Goal: Find specific page/section: Find specific page/section

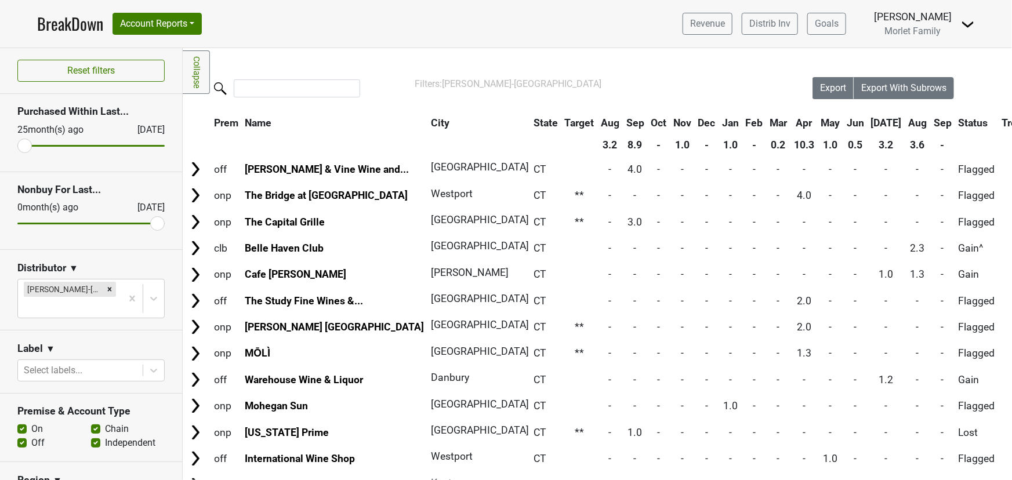
scroll to position [557, 0]
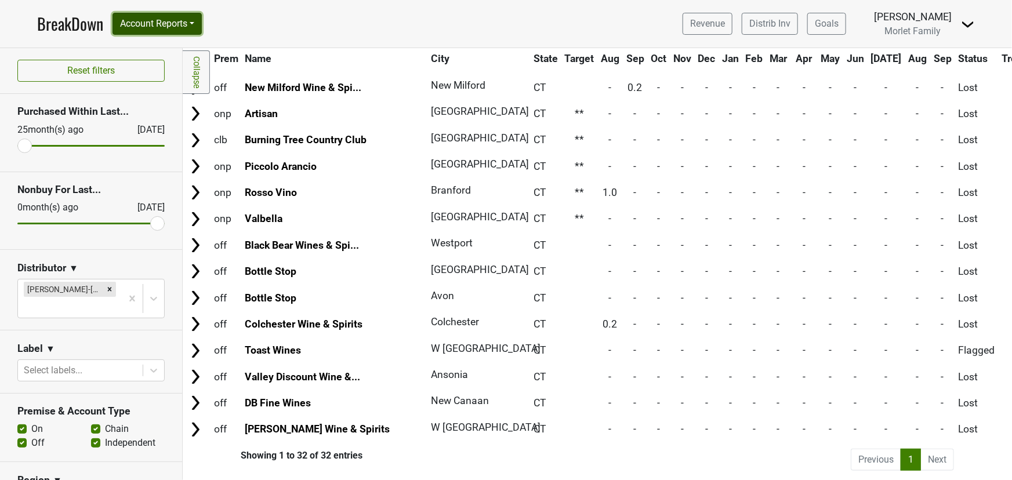
click at [162, 23] on button "Account Reports" at bounding box center [156, 24] width 89 height 22
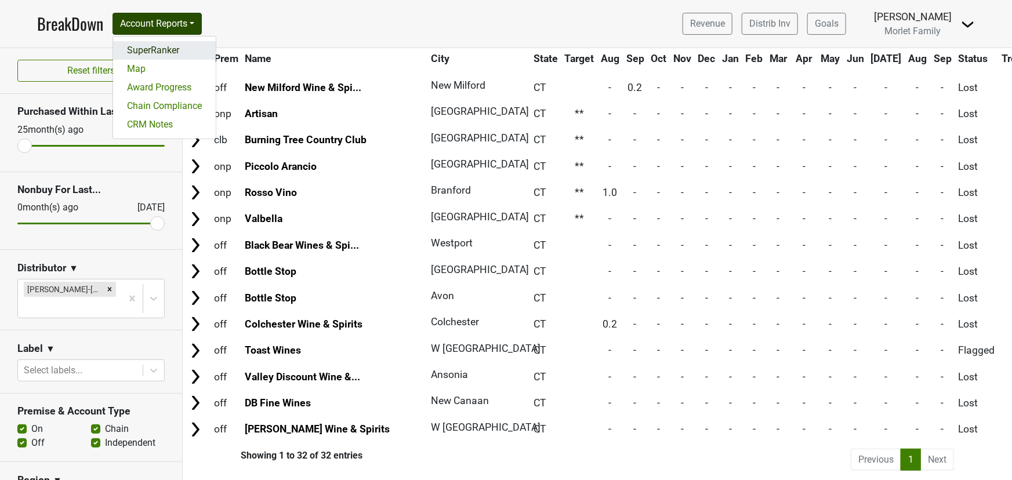
click at [162, 52] on link "SuperRanker" at bounding box center [164, 50] width 103 height 19
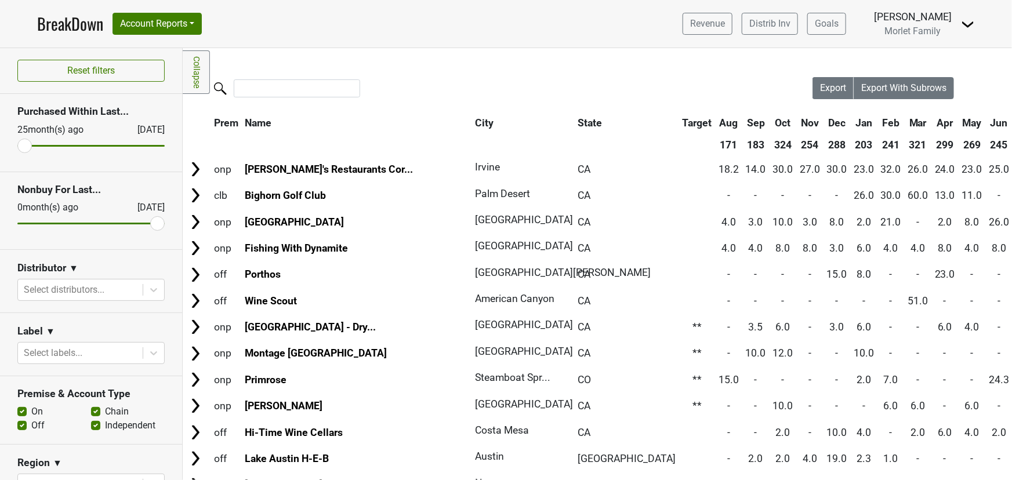
click at [54, 25] on link "BreakDown" at bounding box center [70, 24] width 66 height 24
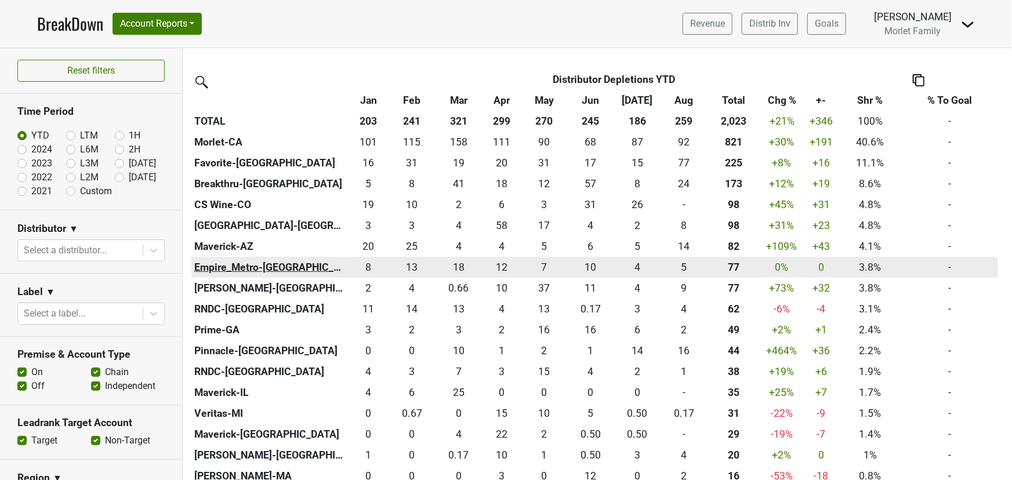
scroll to position [210, 0]
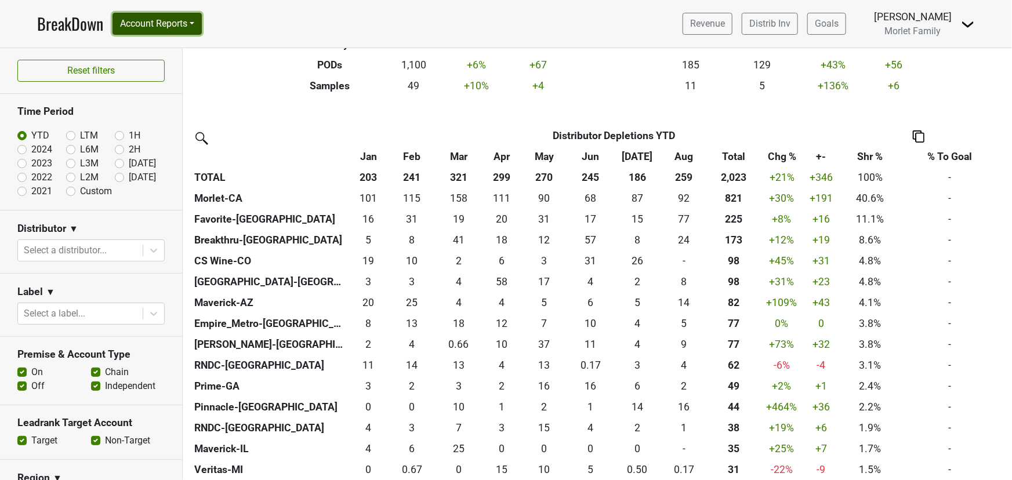
click at [170, 20] on button "Account Reports" at bounding box center [156, 24] width 89 height 22
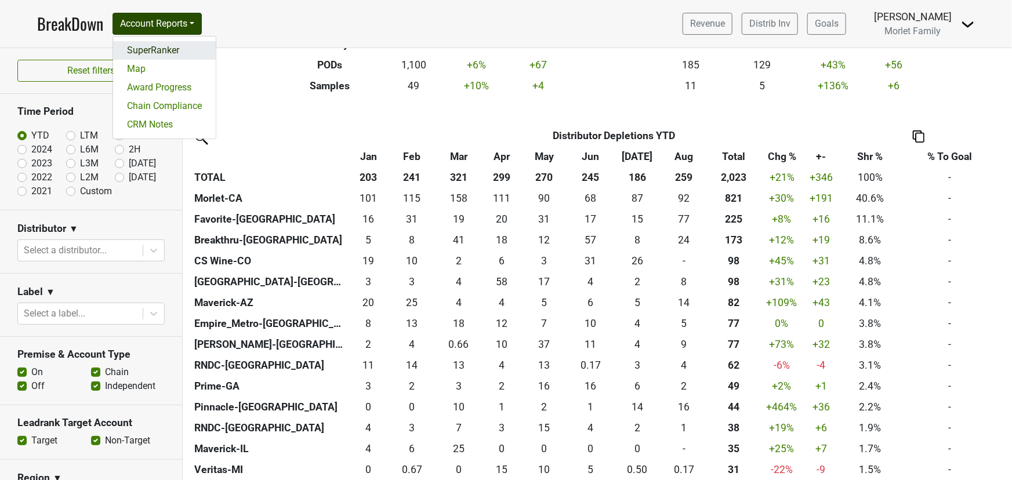
click at [169, 47] on link "SuperRanker" at bounding box center [164, 50] width 103 height 19
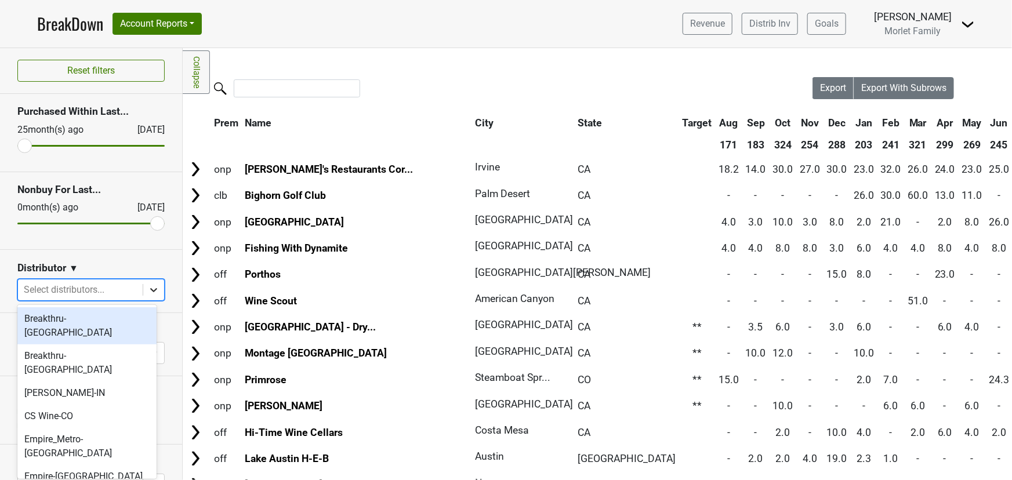
click at [149, 289] on icon at bounding box center [154, 290] width 12 height 12
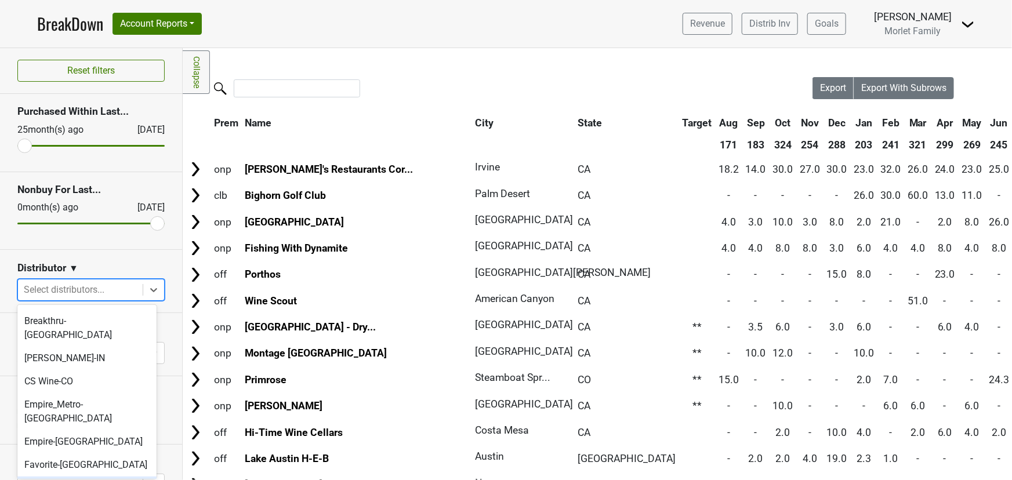
scroll to position [52, 0]
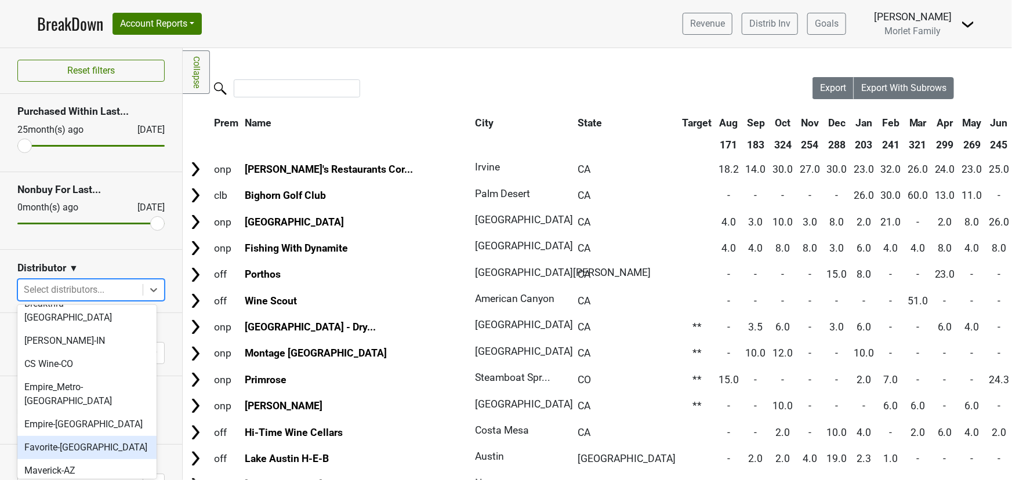
click at [92, 436] on div "Favorite-[GEOGRAPHIC_DATA]" at bounding box center [86, 447] width 139 height 23
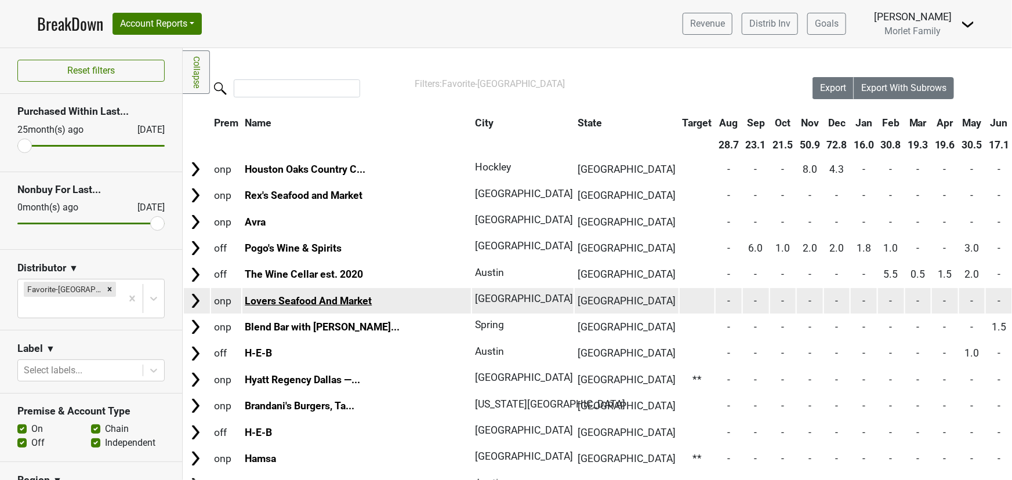
click at [300, 298] on link "Lovers Seafood And Market" at bounding box center [308, 301] width 127 height 12
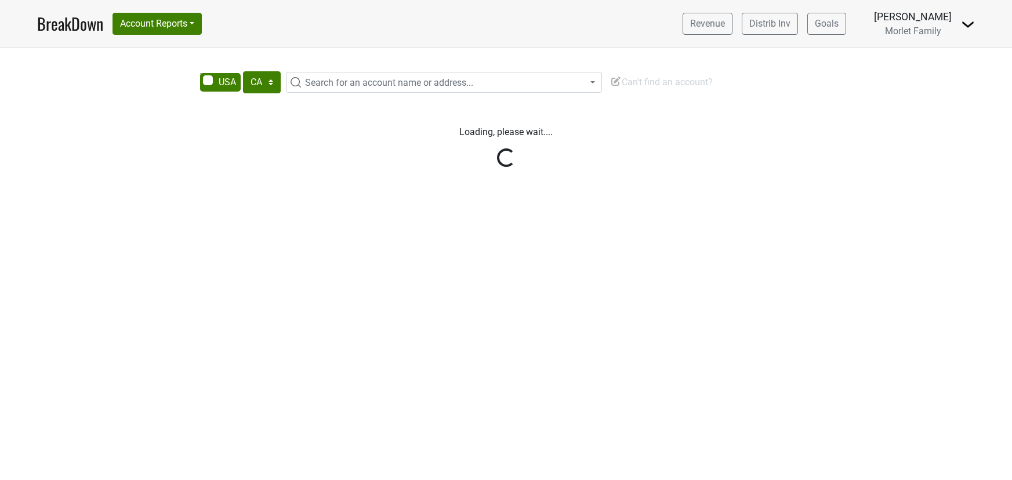
select select "CA"
